Goal: Complete application form

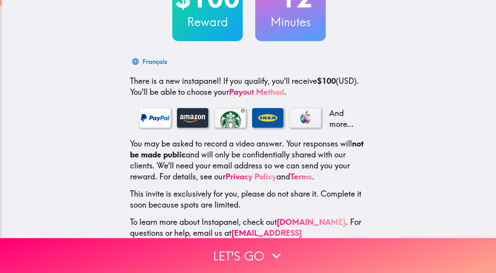
scroll to position [98, 0]
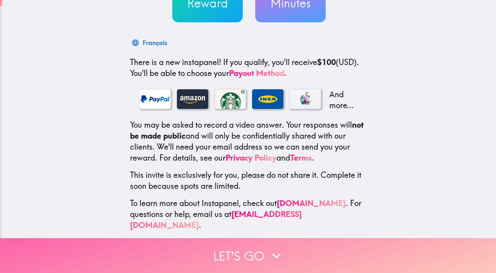
click at [225, 243] on button "Let's go" at bounding box center [248, 255] width 496 height 35
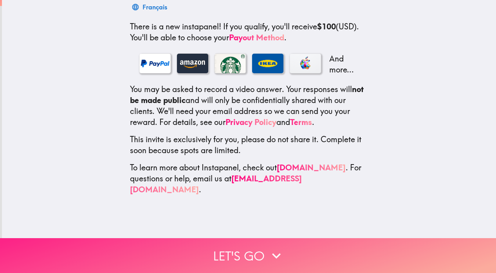
scroll to position [0, 0]
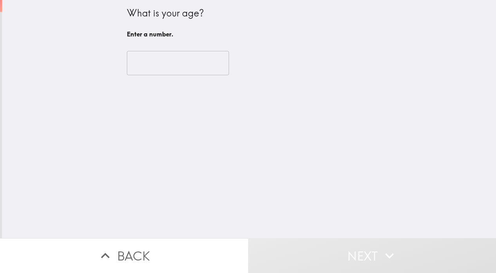
click at [171, 68] on input "number" at bounding box center [178, 63] width 102 height 24
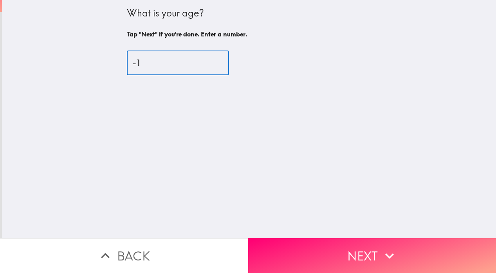
click at [206, 64] on input "-1" at bounding box center [178, 63] width 102 height 24
click at [207, 60] on input "0" at bounding box center [178, 63] width 102 height 24
click at [207, 60] on input "47" at bounding box center [178, 63] width 102 height 24
click at [207, 63] on input "48" at bounding box center [178, 63] width 102 height 24
click at [207, 63] on input "47" at bounding box center [178, 63] width 102 height 24
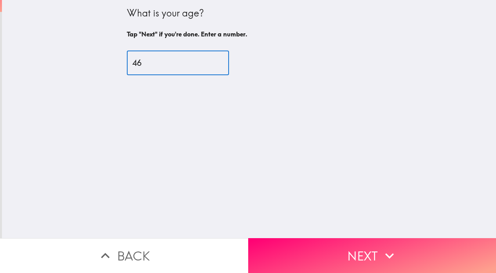
click at [207, 63] on input "46" at bounding box center [178, 63] width 102 height 24
type input "45"
click at [207, 63] on input "45" at bounding box center [178, 63] width 102 height 24
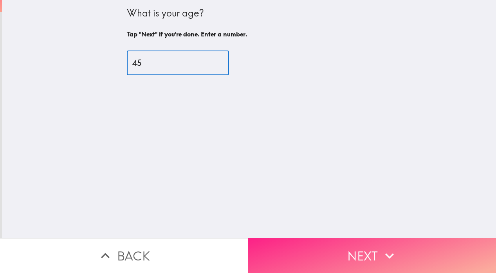
click at [271, 239] on button "Next" at bounding box center [372, 255] width 248 height 35
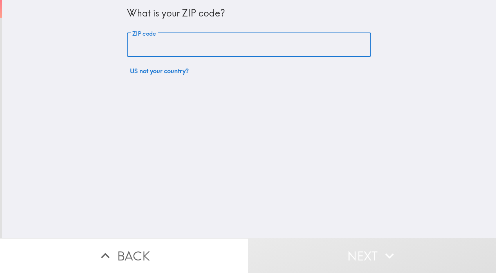
click at [173, 48] on input "ZIP code" at bounding box center [249, 45] width 244 height 24
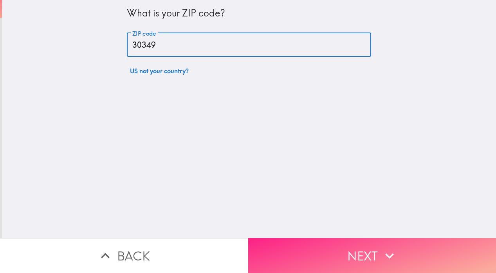
type input "30349"
click at [269, 254] on button "Next" at bounding box center [372, 255] width 248 height 35
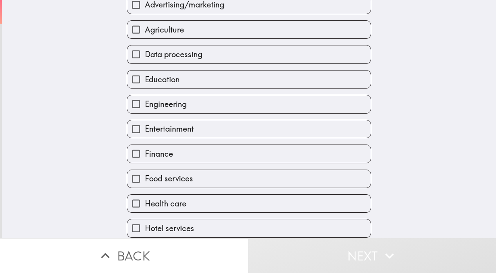
scroll to position [78, 0]
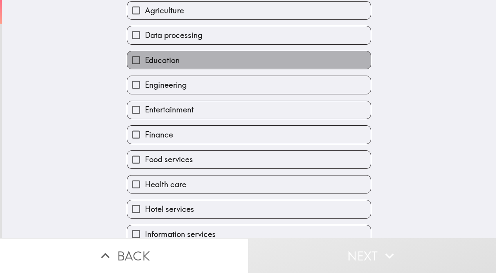
click at [168, 63] on span "Education" at bounding box center [162, 60] width 35 height 11
click at [145, 63] on input "Education" at bounding box center [136, 60] width 18 height 18
checkbox input "true"
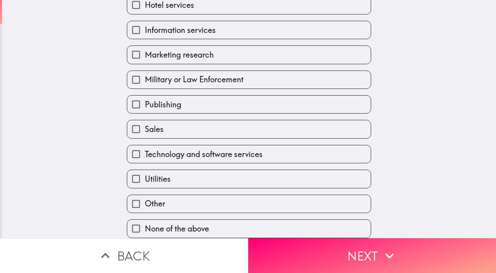
scroll to position [288, 0]
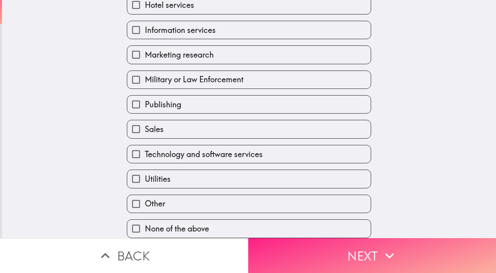
click at [279, 247] on button "Next" at bounding box center [372, 255] width 248 height 35
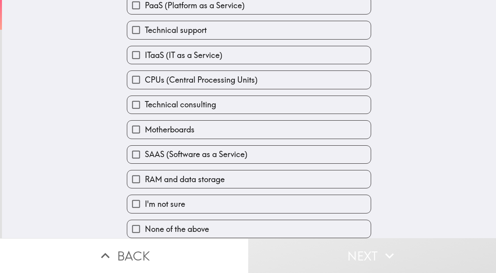
scroll to position [89, 0]
click at [189, 223] on span "None of the above" at bounding box center [177, 228] width 64 height 11
click at [145, 223] on input "None of the above" at bounding box center [136, 229] width 18 height 18
checkbox input "true"
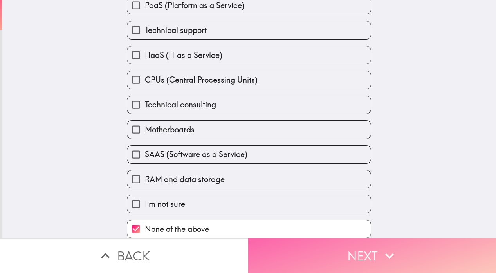
click at [312, 238] on button "Next" at bounding box center [372, 255] width 248 height 35
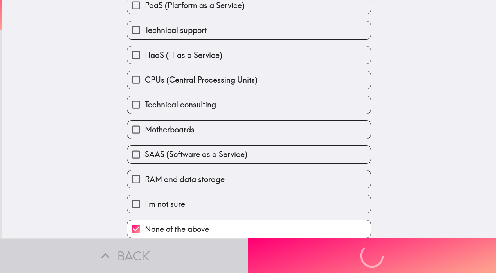
scroll to position [0, 0]
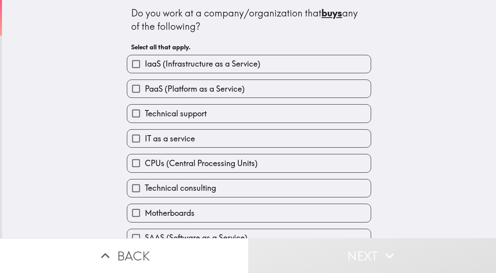
click at [205, 113] on label "Technical support" at bounding box center [248, 113] width 243 height 18
click at [145, 113] on input "Technical support" at bounding box center [136, 113] width 18 height 18
checkbox input "true"
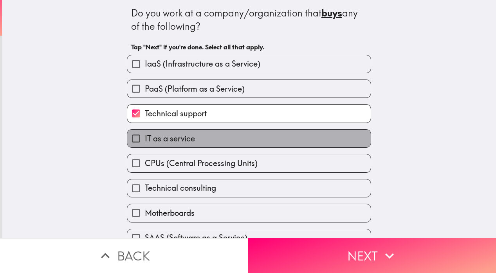
click at [189, 145] on label "IT as a service" at bounding box center [248, 139] width 243 height 18
click at [145, 145] on input "IT as a service" at bounding box center [136, 139] width 18 height 18
checkbox input "true"
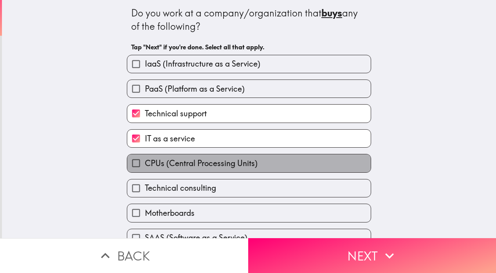
click at [190, 164] on span "CPUs (Central Processing Units)" at bounding box center [201, 163] width 113 height 11
click at [145, 164] on input "CPUs (Central Processing Units)" at bounding box center [136, 163] width 18 height 18
checkbox input "true"
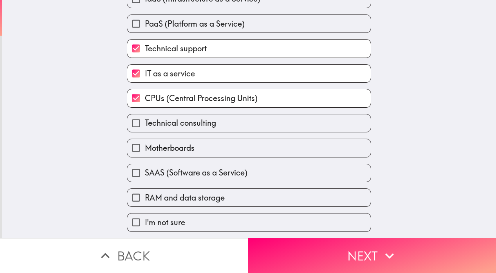
scroll to position [78, 0]
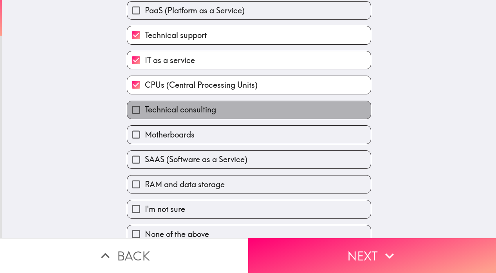
click at [187, 117] on label "Technical consulting" at bounding box center [248, 110] width 243 height 18
click at [145, 117] on input "Technical consulting" at bounding box center [136, 110] width 18 height 18
checkbox input "true"
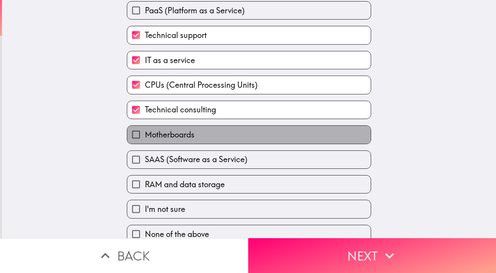
click at [189, 139] on span "Motherboards" at bounding box center [170, 134] width 50 height 11
click at [145, 139] on input "Motherboards" at bounding box center [136, 135] width 18 height 18
checkbox input "true"
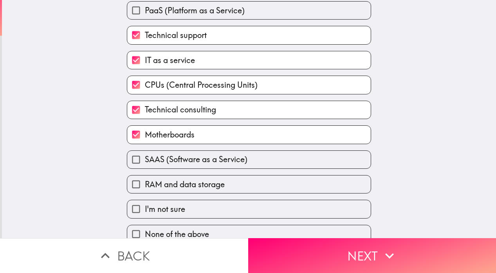
click at [186, 166] on label "SAAS (Software as a Service)" at bounding box center [248, 160] width 243 height 18
click at [145, 166] on input "SAAS (Software as a Service)" at bounding box center [136, 160] width 18 height 18
checkbox input "true"
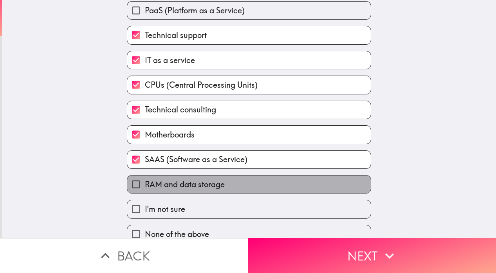
click at [183, 180] on span "RAM and data storage" at bounding box center [185, 184] width 80 height 11
click at [145, 180] on input "RAM and data storage" at bounding box center [136, 184] width 18 height 18
checkbox input "true"
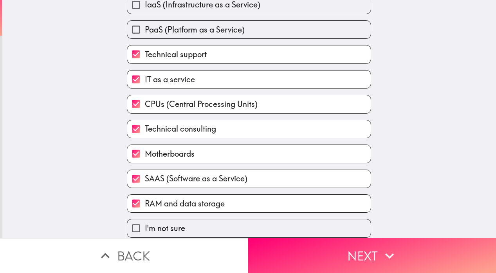
scroll to position [0, 0]
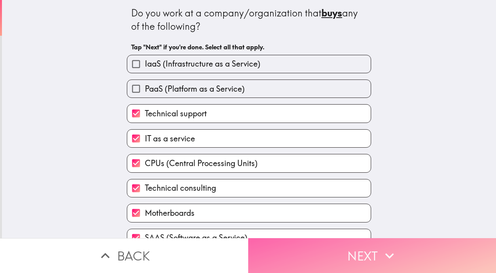
click at [285, 252] on button "Next" at bounding box center [372, 255] width 248 height 35
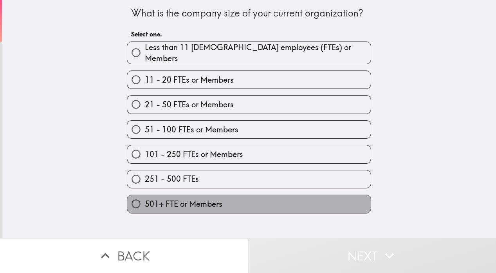
click at [182, 202] on span "501+ FTE or Members" at bounding box center [183, 203] width 77 height 11
click at [145, 202] on input "501+ FTE or Members" at bounding box center [136, 204] width 18 height 18
radio input "true"
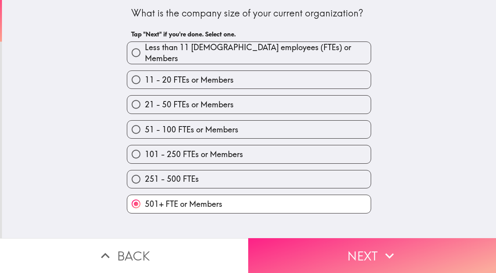
click at [295, 245] on button "Next" at bounding box center [372, 255] width 248 height 35
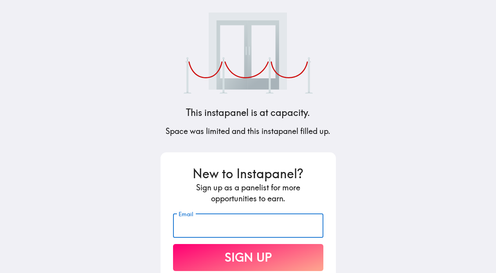
click at [212, 222] on input "Email" at bounding box center [248, 225] width 150 height 24
type input "[EMAIL_ADDRESS][DOMAIN_NAME]"
click at [229, 257] on button "Sign Up" at bounding box center [248, 257] width 150 height 27
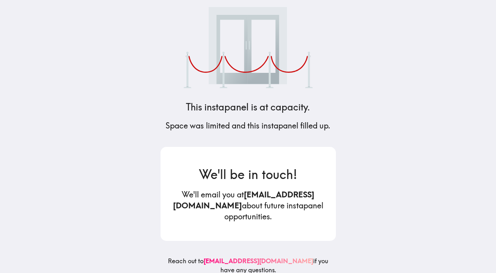
scroll to position [8, 0]
